Goal: Task Accomplishment & Management: Use online tool/utility

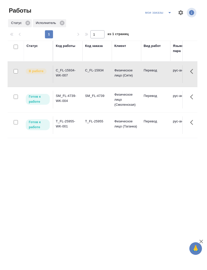
click at [157, 106] on td "Перевод" at bounding box center [155, 100] width 29 height 18
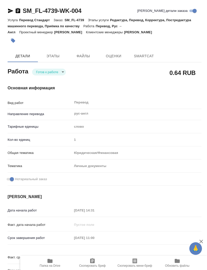
type textarea "x"
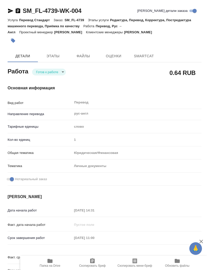
type textarea "x"
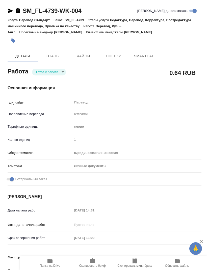
type textarea "x"
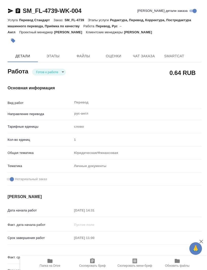
click at [47, 261] on icon "button" at bounding box center [50, 261] width 6 height 6
